Goal: Information Seeking & Learning: Learn about a topic

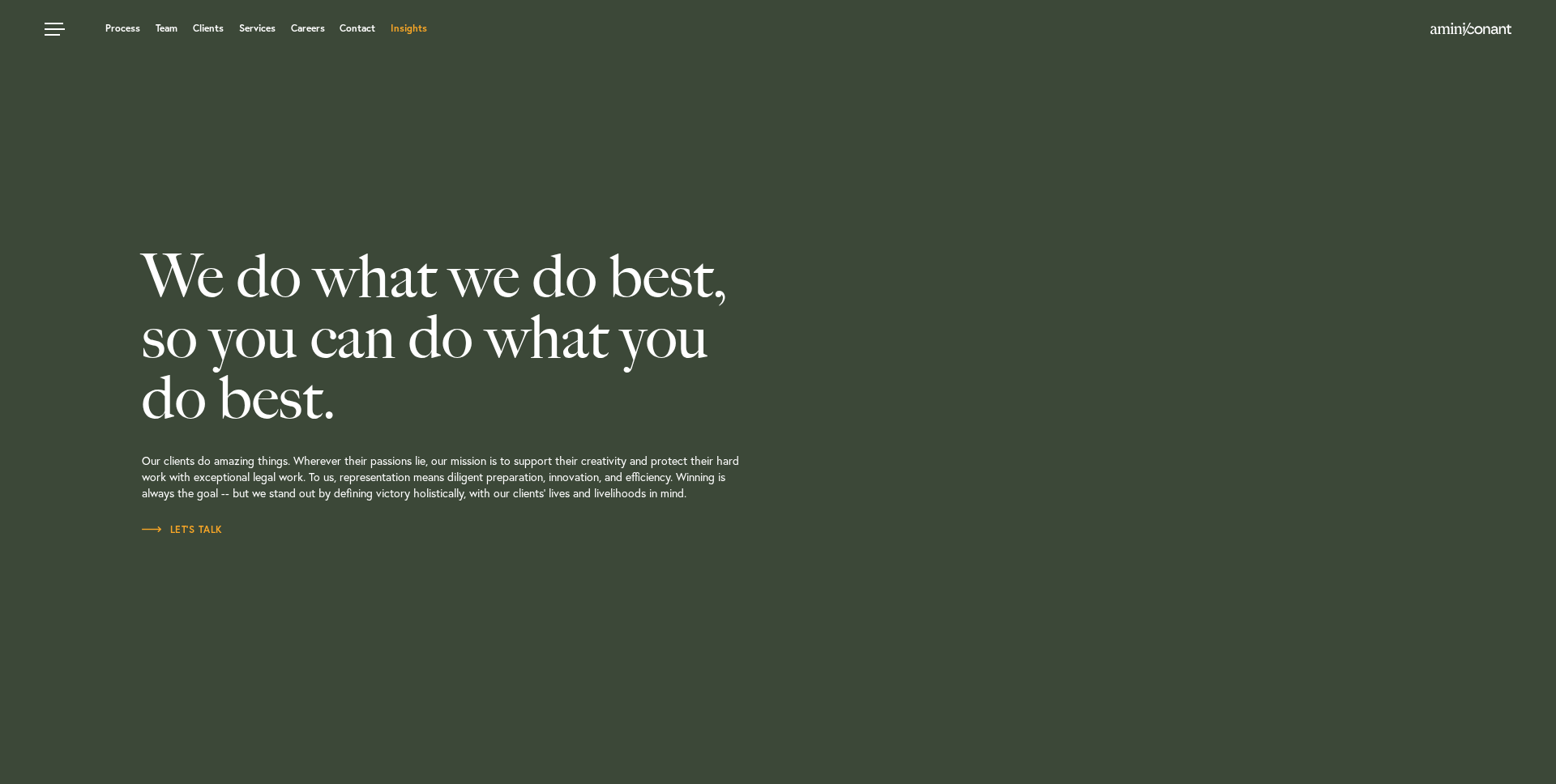
click at [406, 33] on link "Insights" at bounding box center [409, 28] width 36 height 9
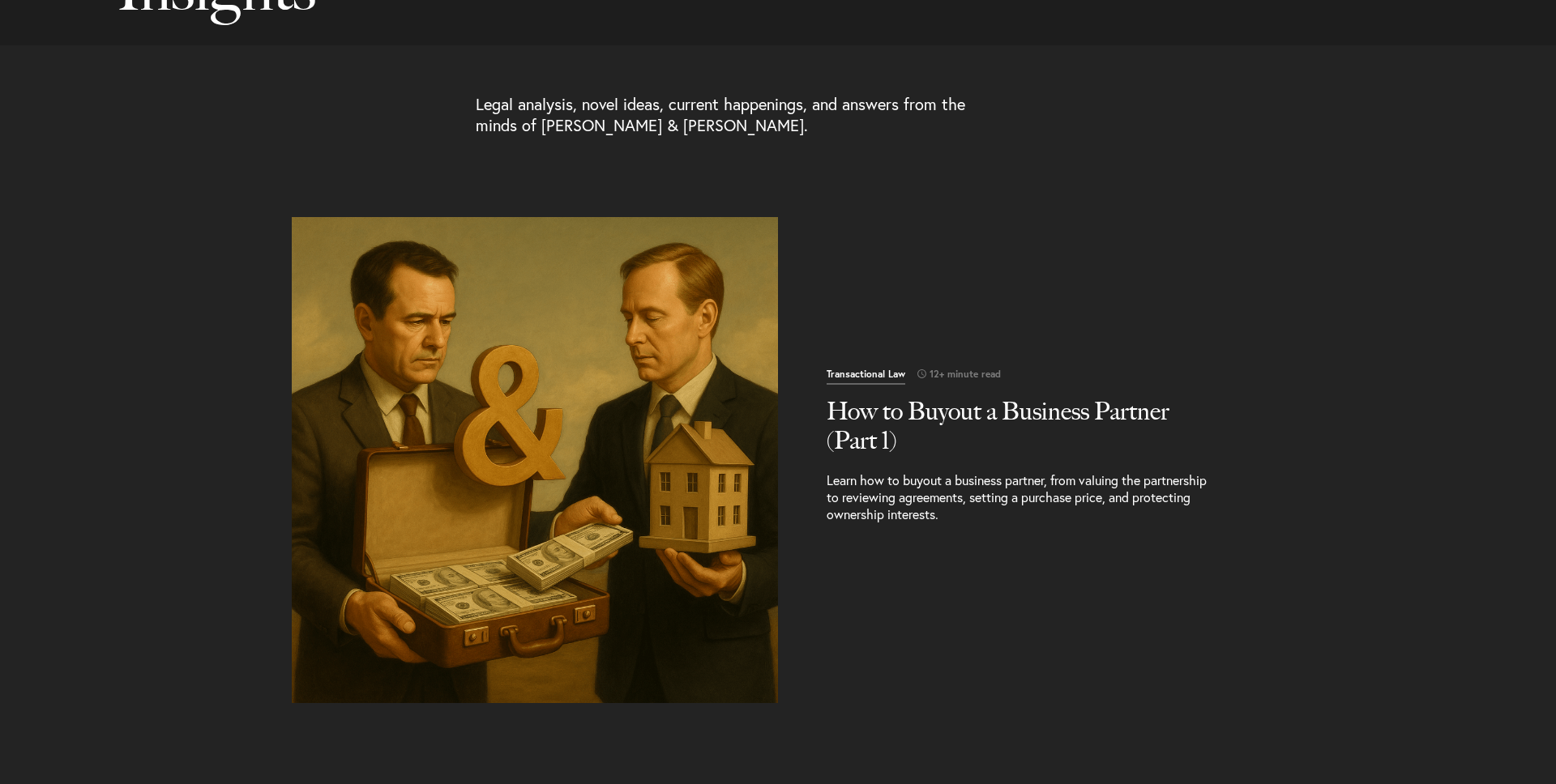
scroll to position [442, 0]
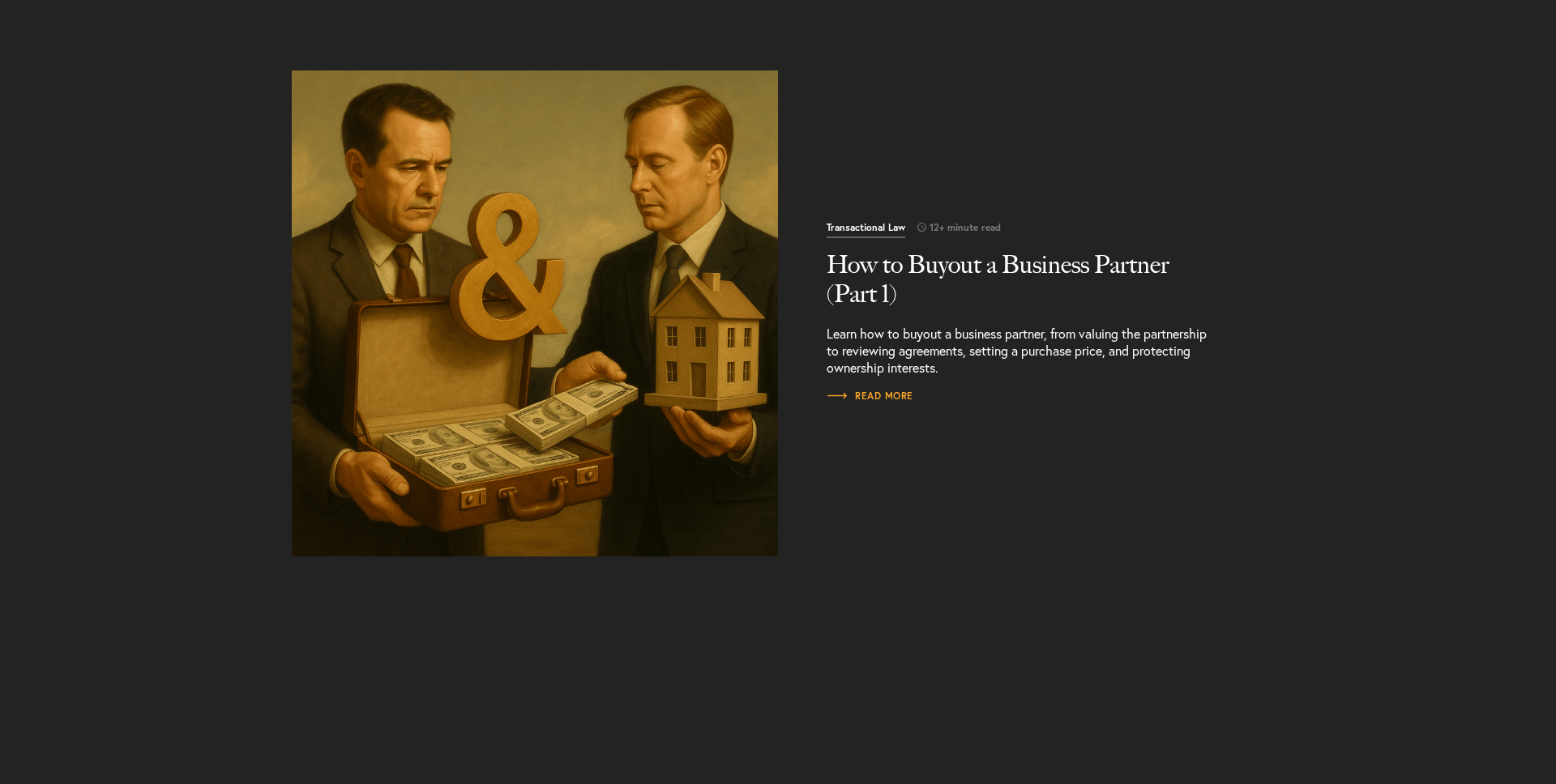
click at [504, 321] on img "Read More" at bounding box center [535, 314] width 511 height 511
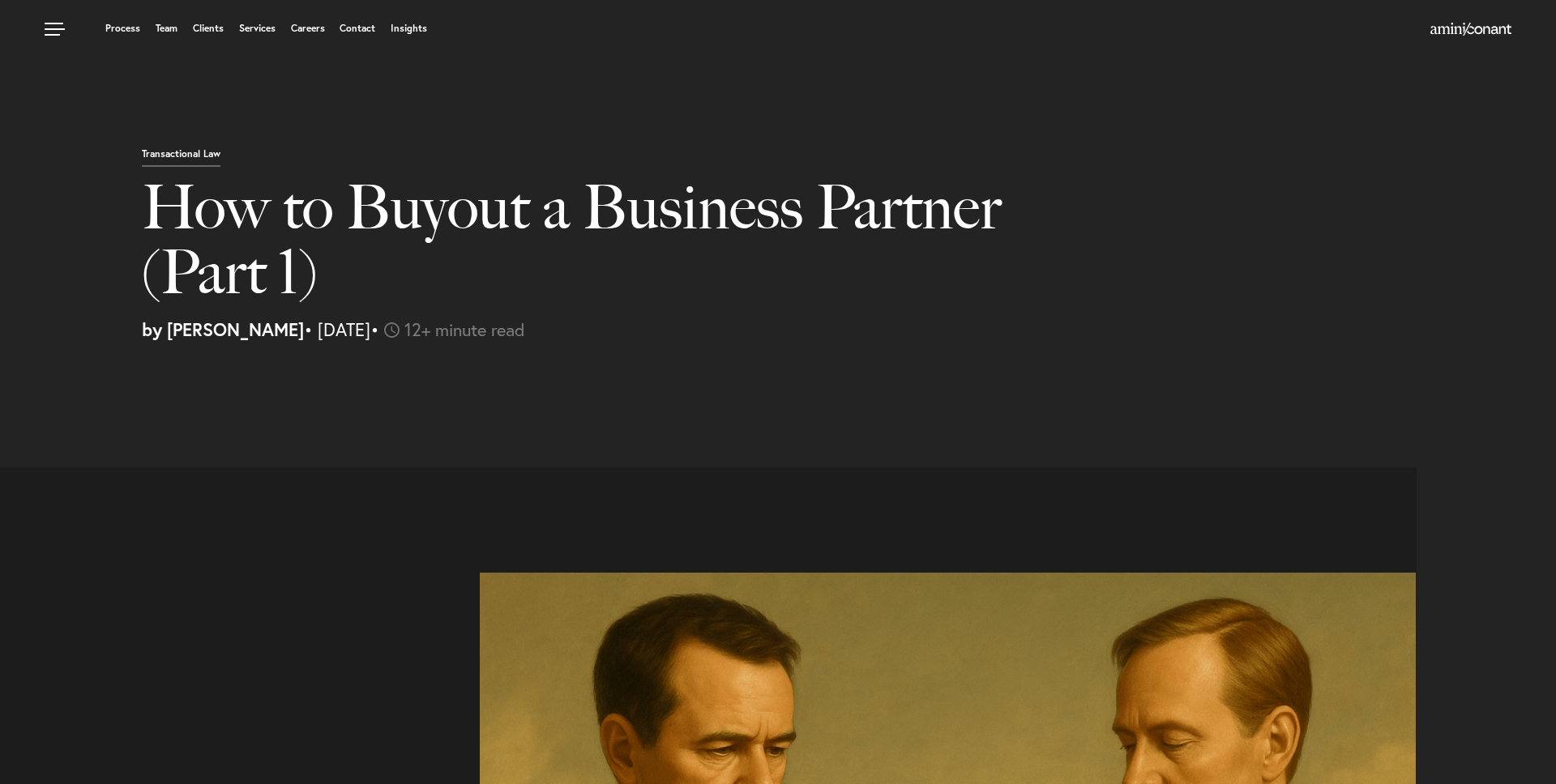
select select "US"
select select "Austin"
select select "Business and Civil Litigation"
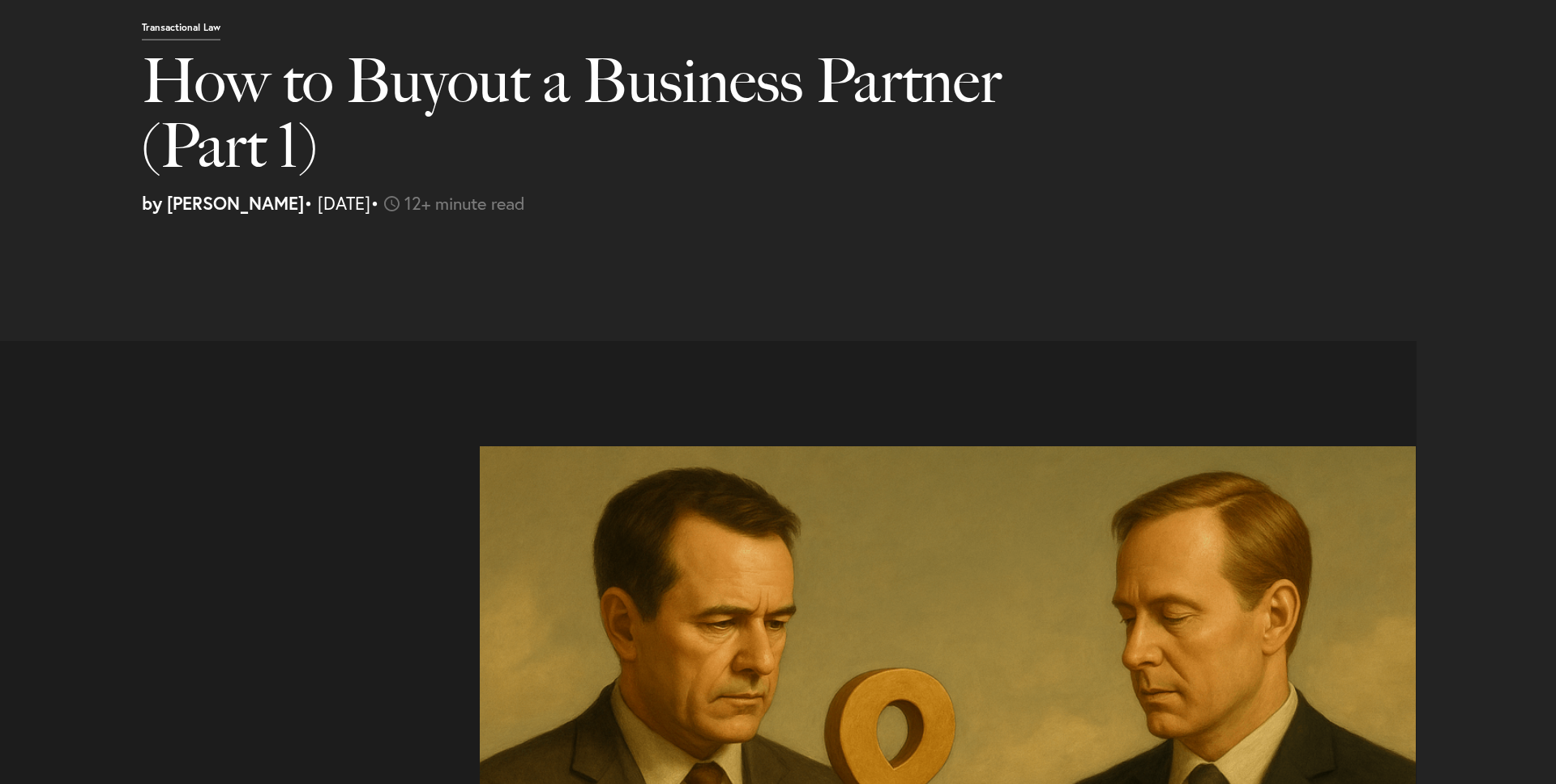
scroll to position [318, 0]
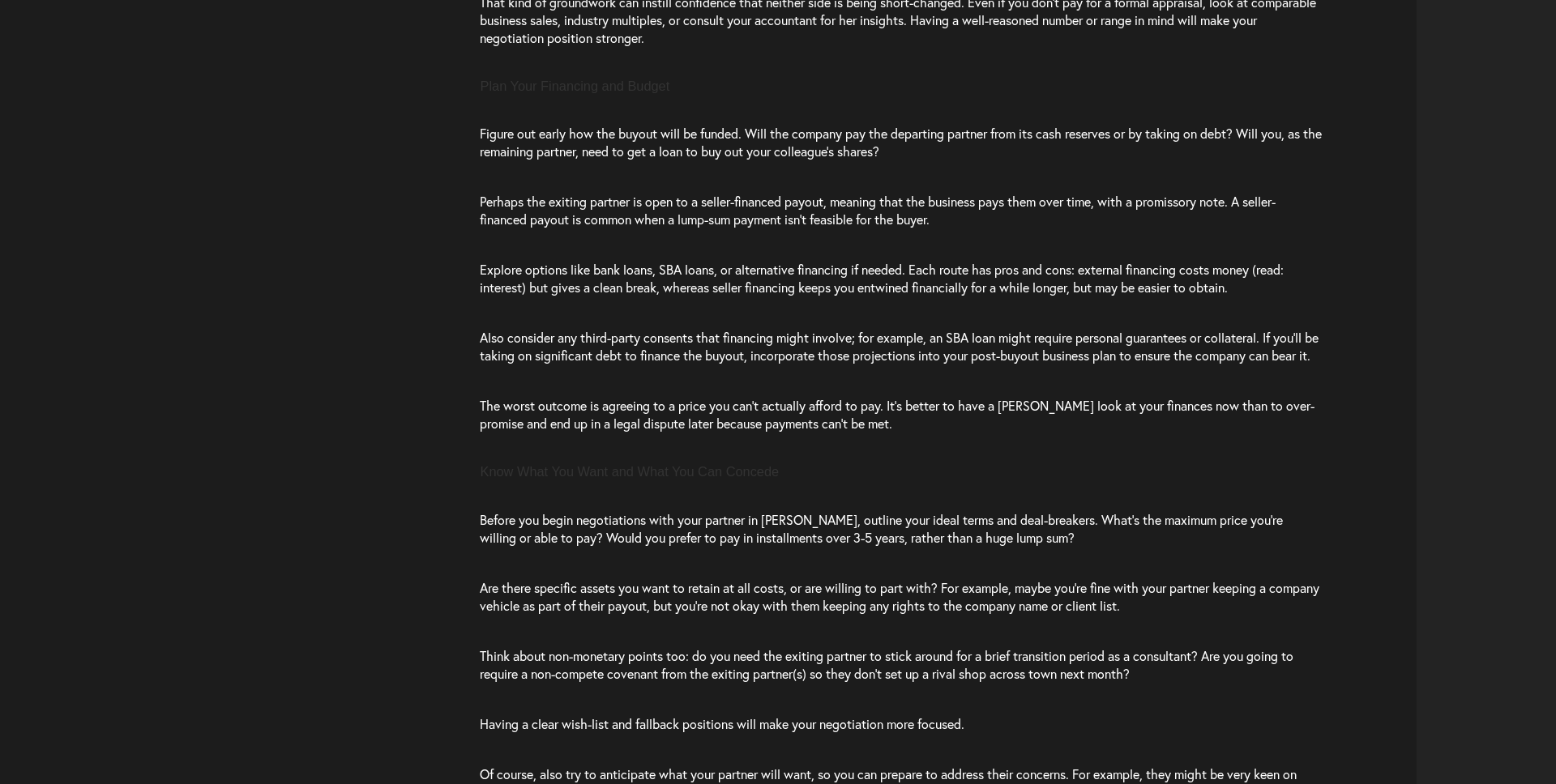
scroll to position [3482, 0]
click at [334, 461] on div "Preparing for the Partner Buyout Negotiation Buying out a partner isn’t an impu…" at bounding box center [714, 180] width 1404 height 2085
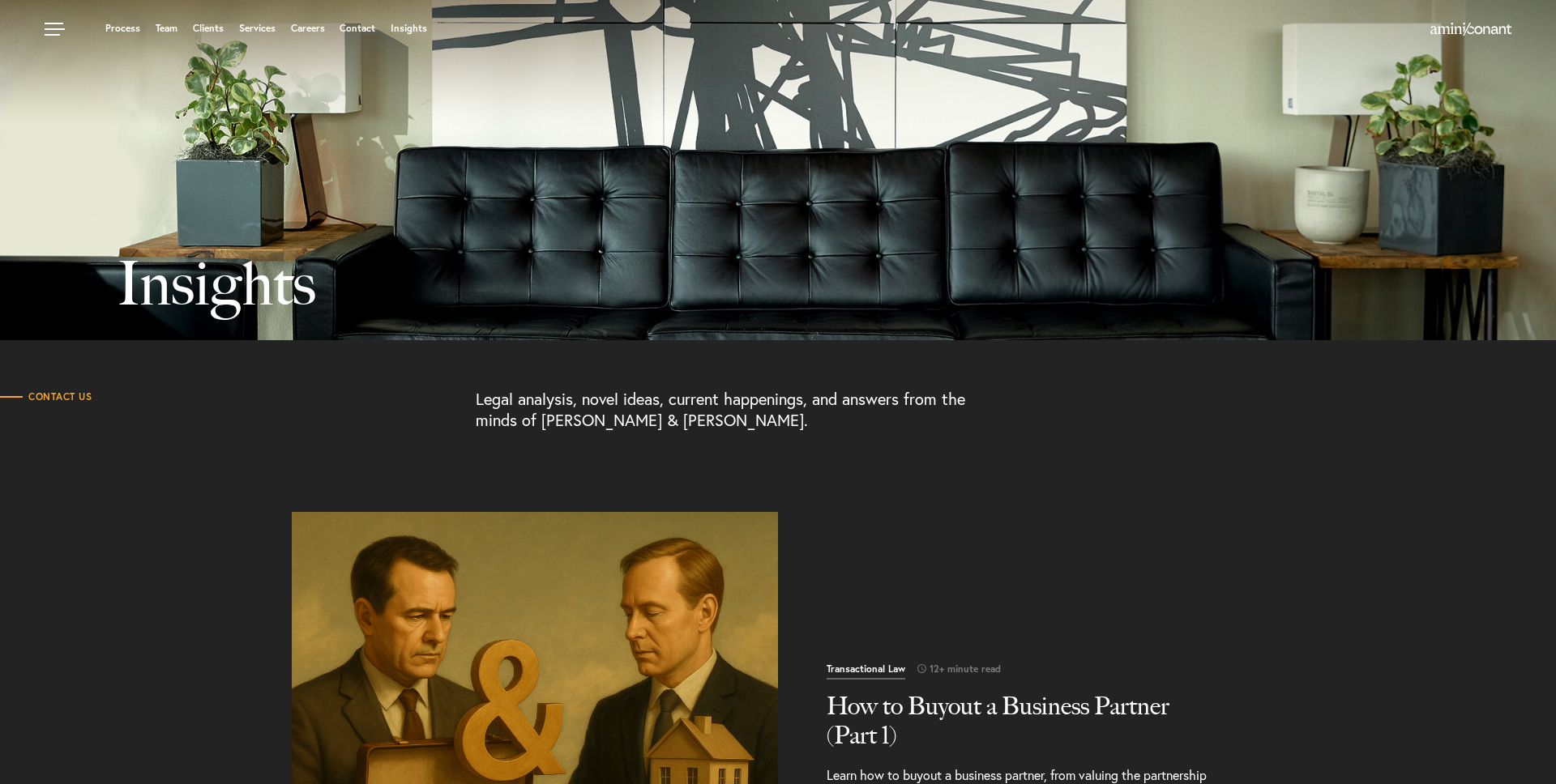
click at [211, 470] on section "Contact Us Legal analysis, novel ideas, current happenings, and answers from th…" at bounding box center [778, 417] width 1556 height 155
